Goal: Go to known website: Go to known website

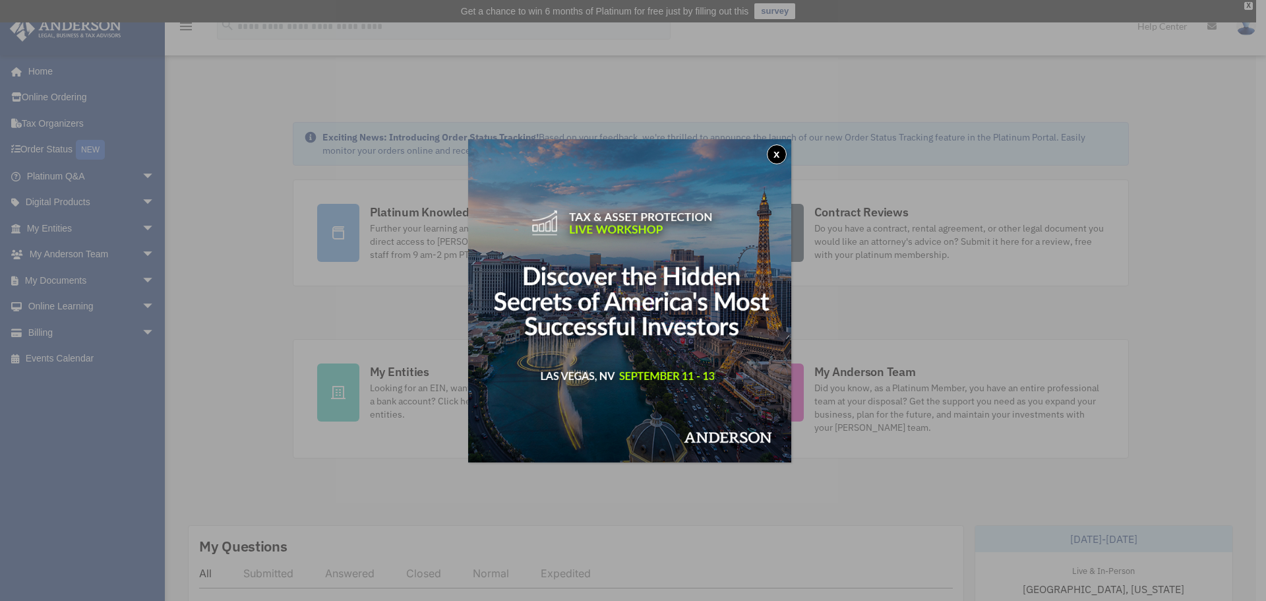
click at [786, 152] on button "x" at bounding box center [777, 154] width 20 height 20
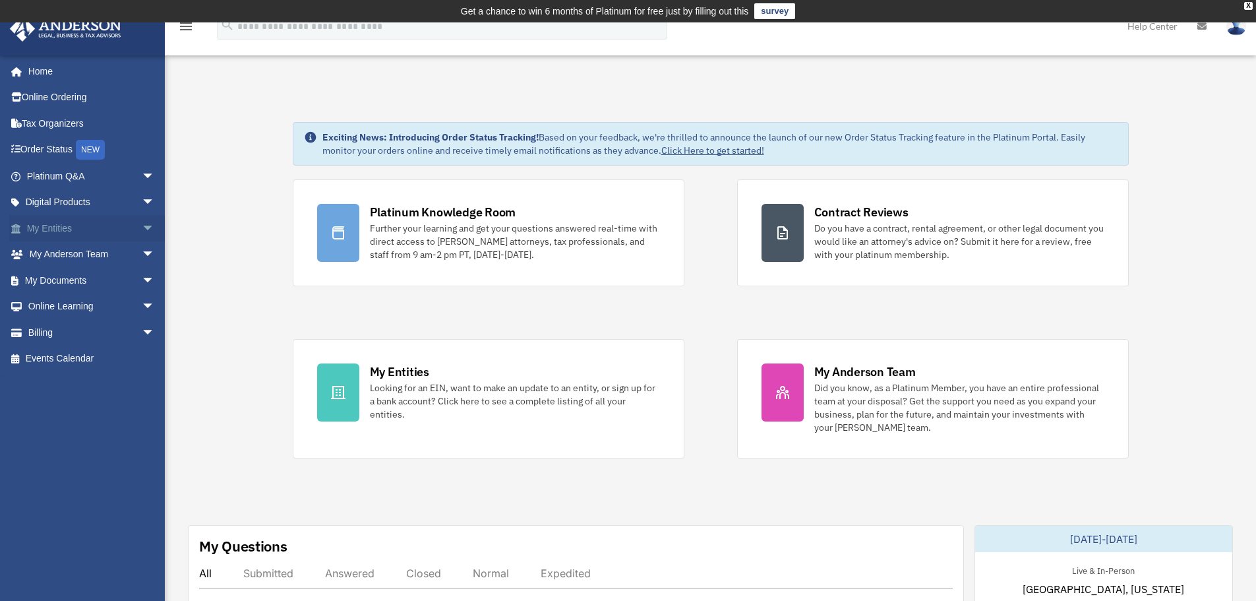
click at [142, 231] on span "arrow_drop_down" at bounding box center [155, 228] width 26 height 27
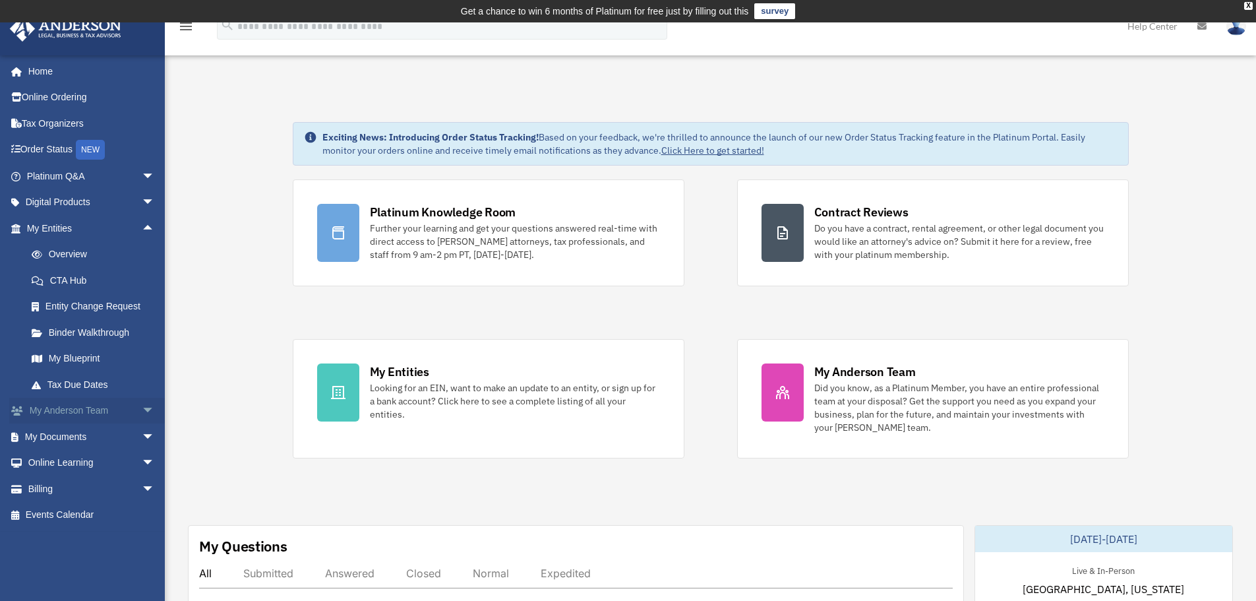
click at [142, 402] on span "arrow_drop_down" at bounding box center [155, 411] width 26 height 27
click at [142, 506] on span "arrow_drop_down" at bounding box center [155, 515] width 26 height 27
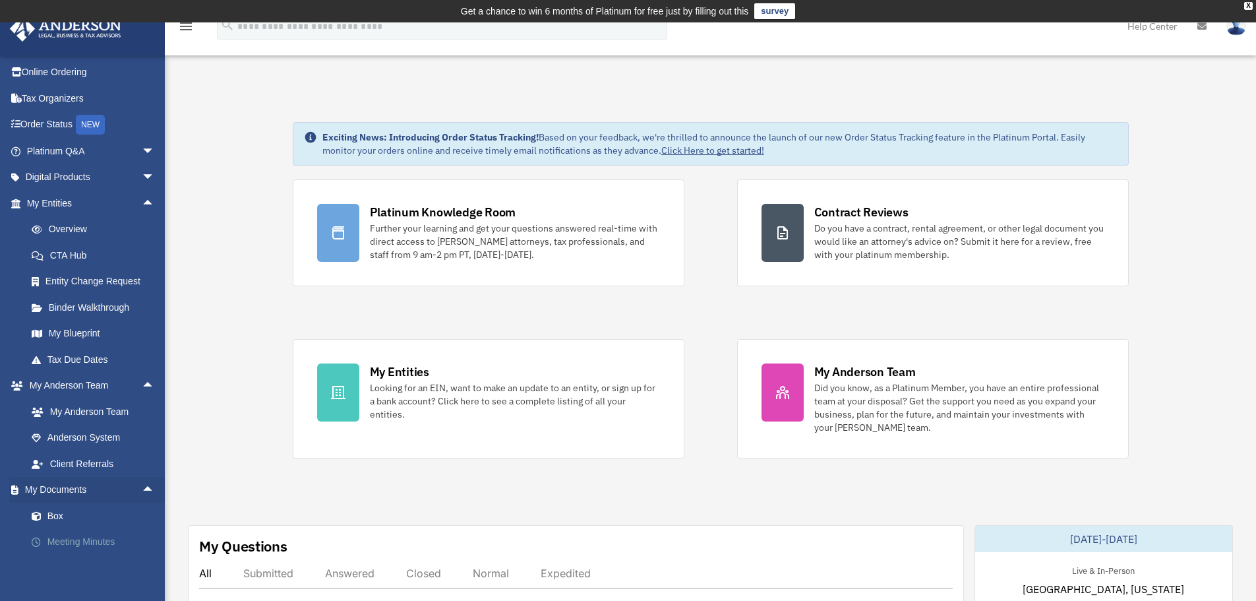
scroll to position [66, 0]
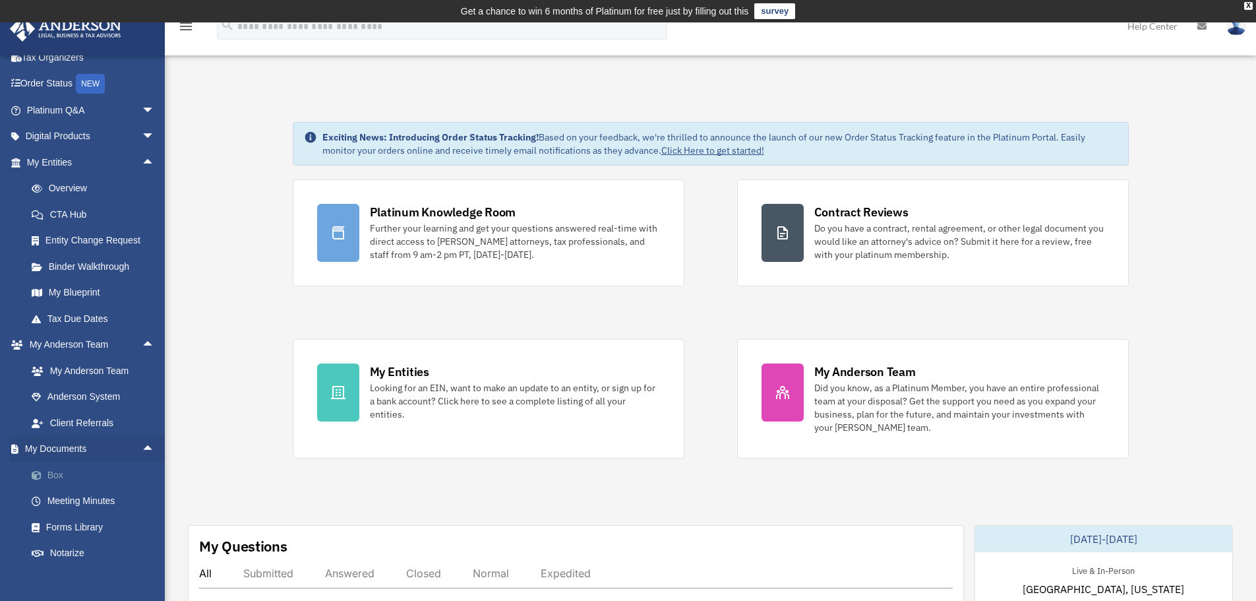
click at [61, 473] on link "Box" at bounding box center [96, 475] width 156 height 26
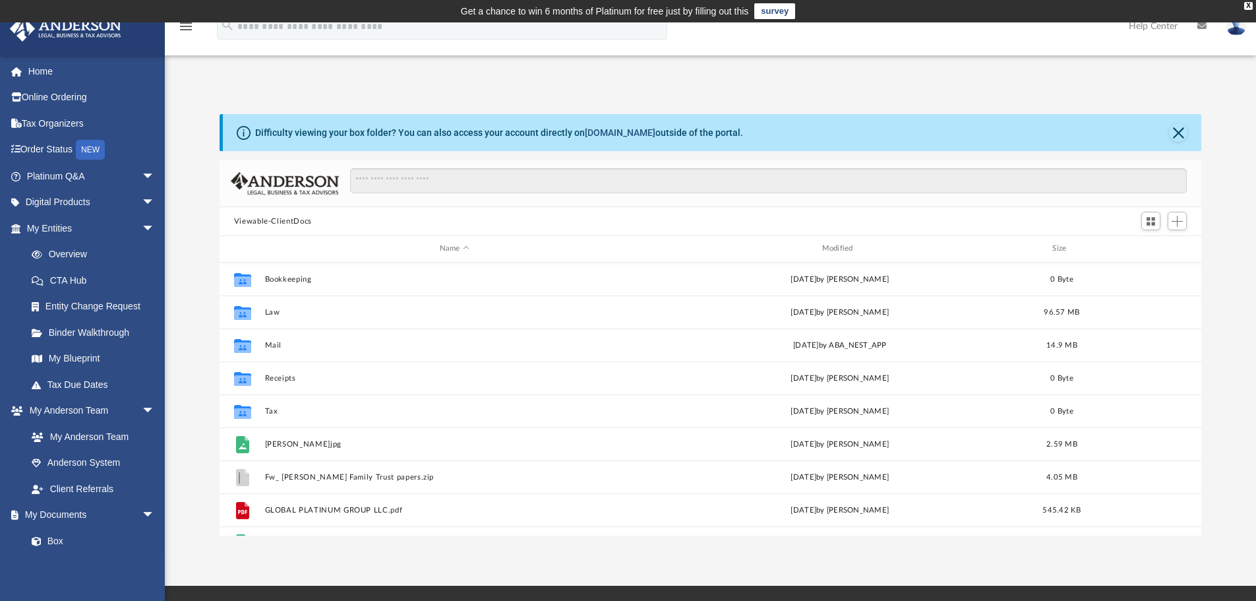
click at [598, 129] on link "[DOMAIN_NAME]" at bounding box center [620, 132] width 71 height 11
